Goal: Go to known website: Go to known website

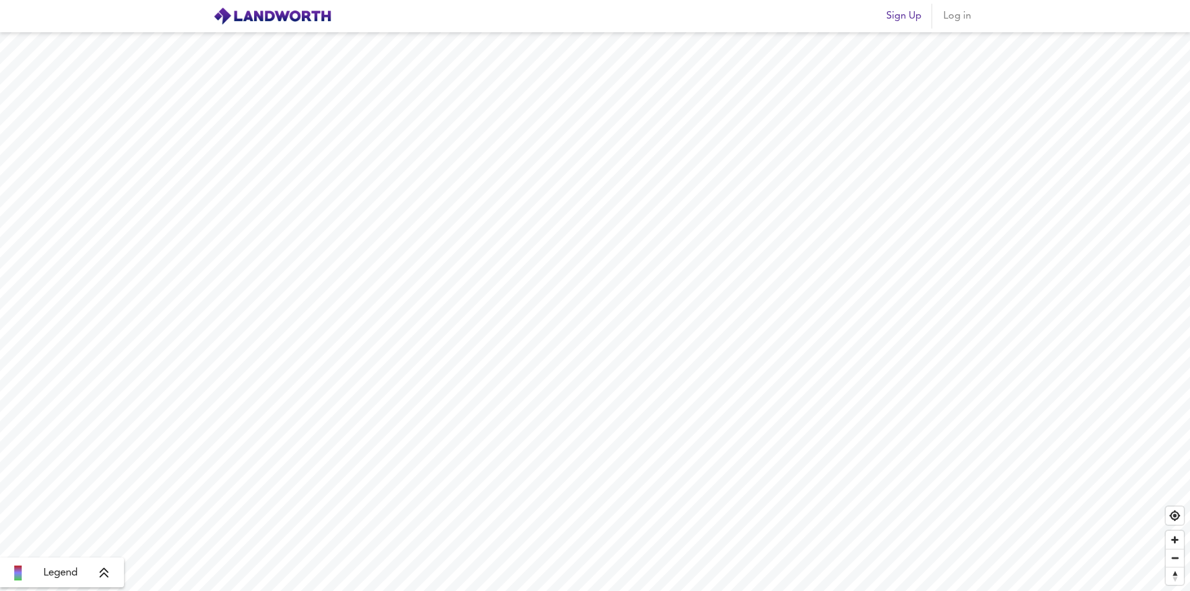
click at [253, 14] on img at bounding box center [272, 16] width 118 height 19
click at [248, 14] on img at bounding box center [272, 16] width 118 height 19
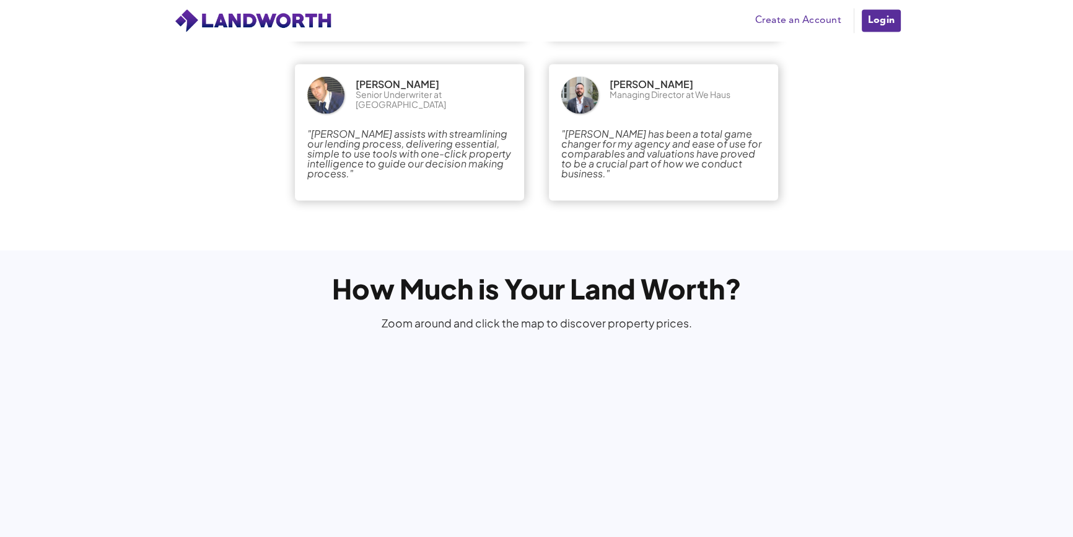
scroll to position [2394, 0]
